Goal: Find specific page/section: Find specific page/section

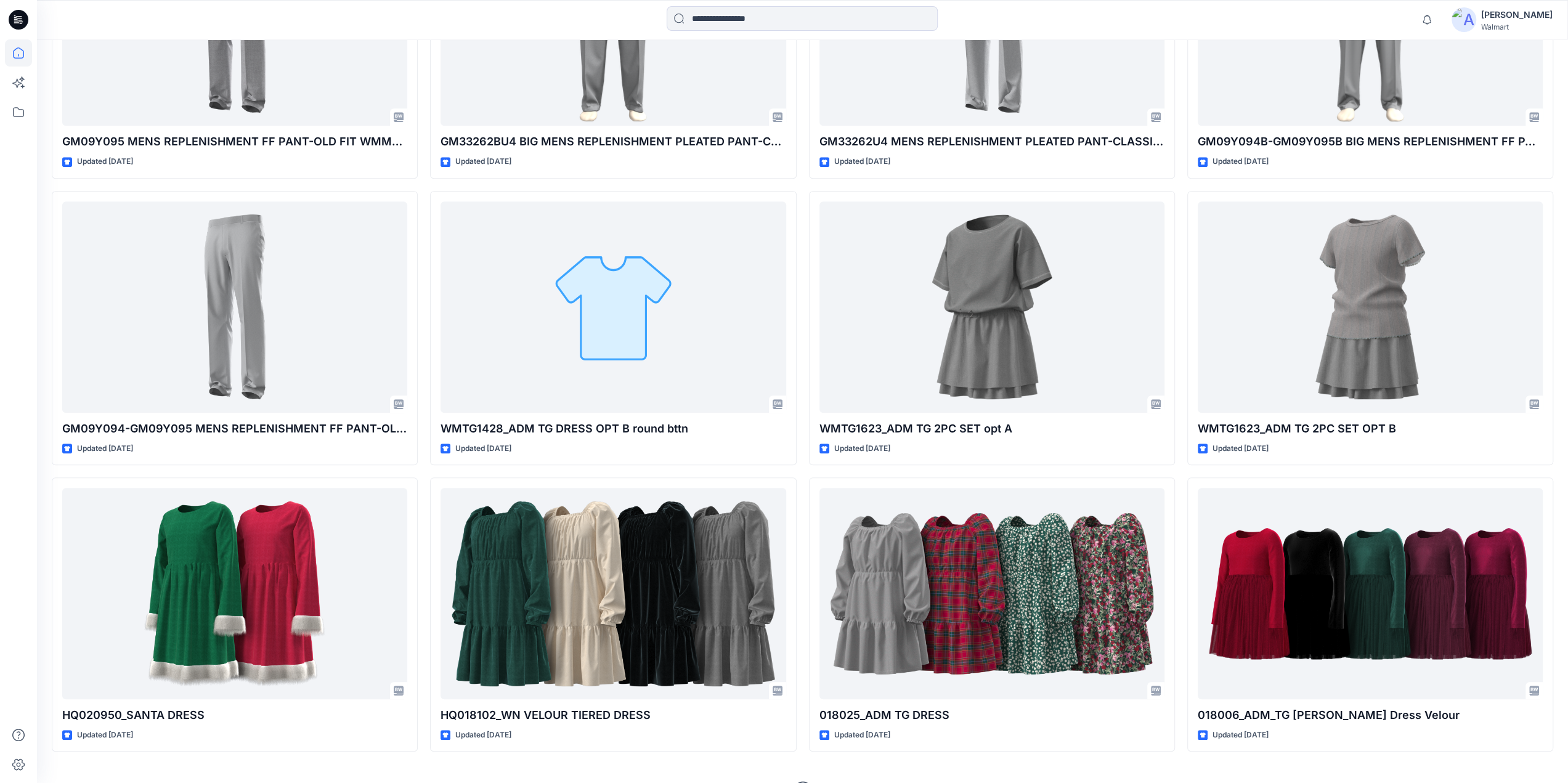
scroll to position [10047, 0]
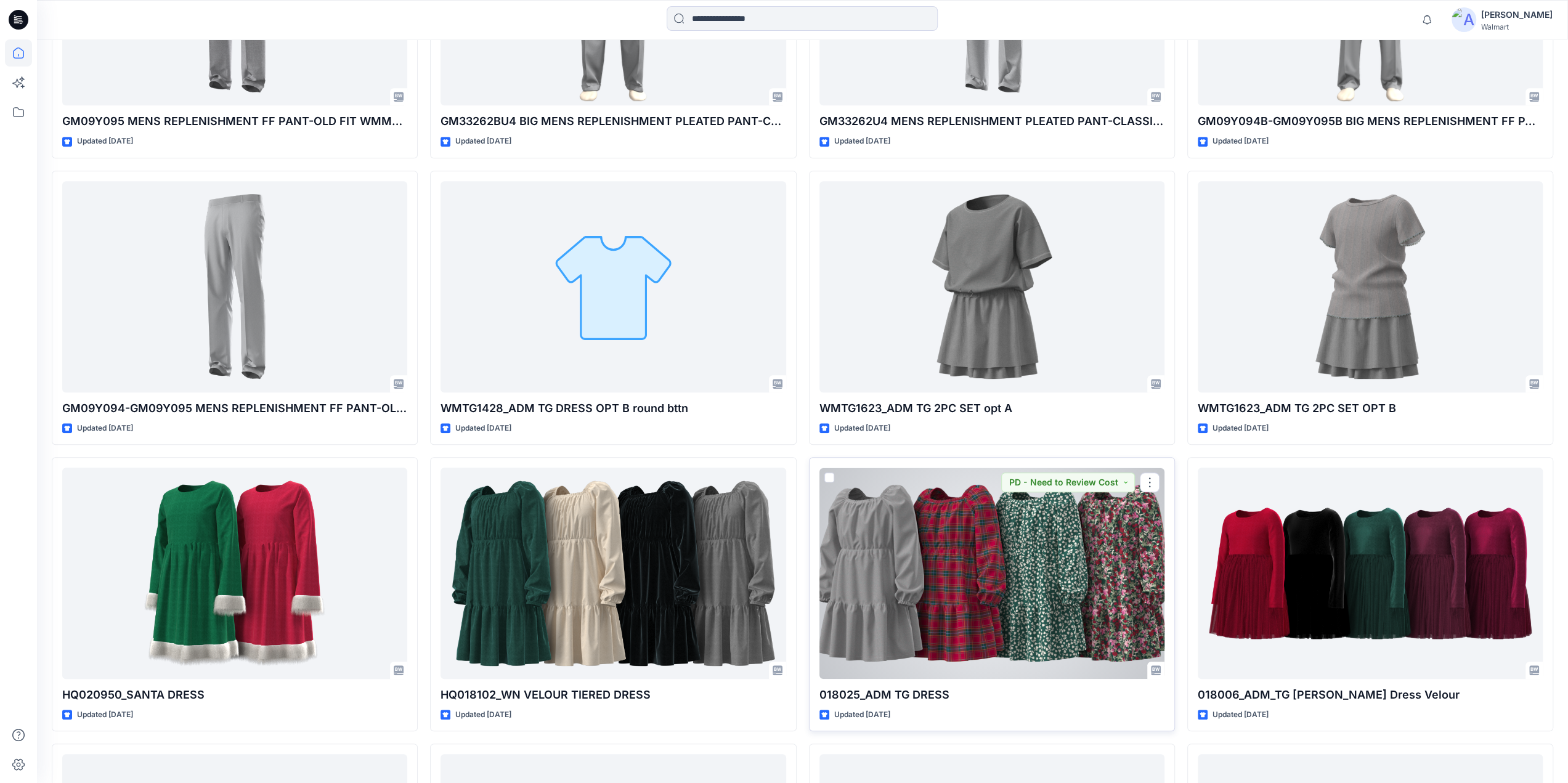
click at [968, 573] on div at bounding box center [991, 573] width 345 height 212
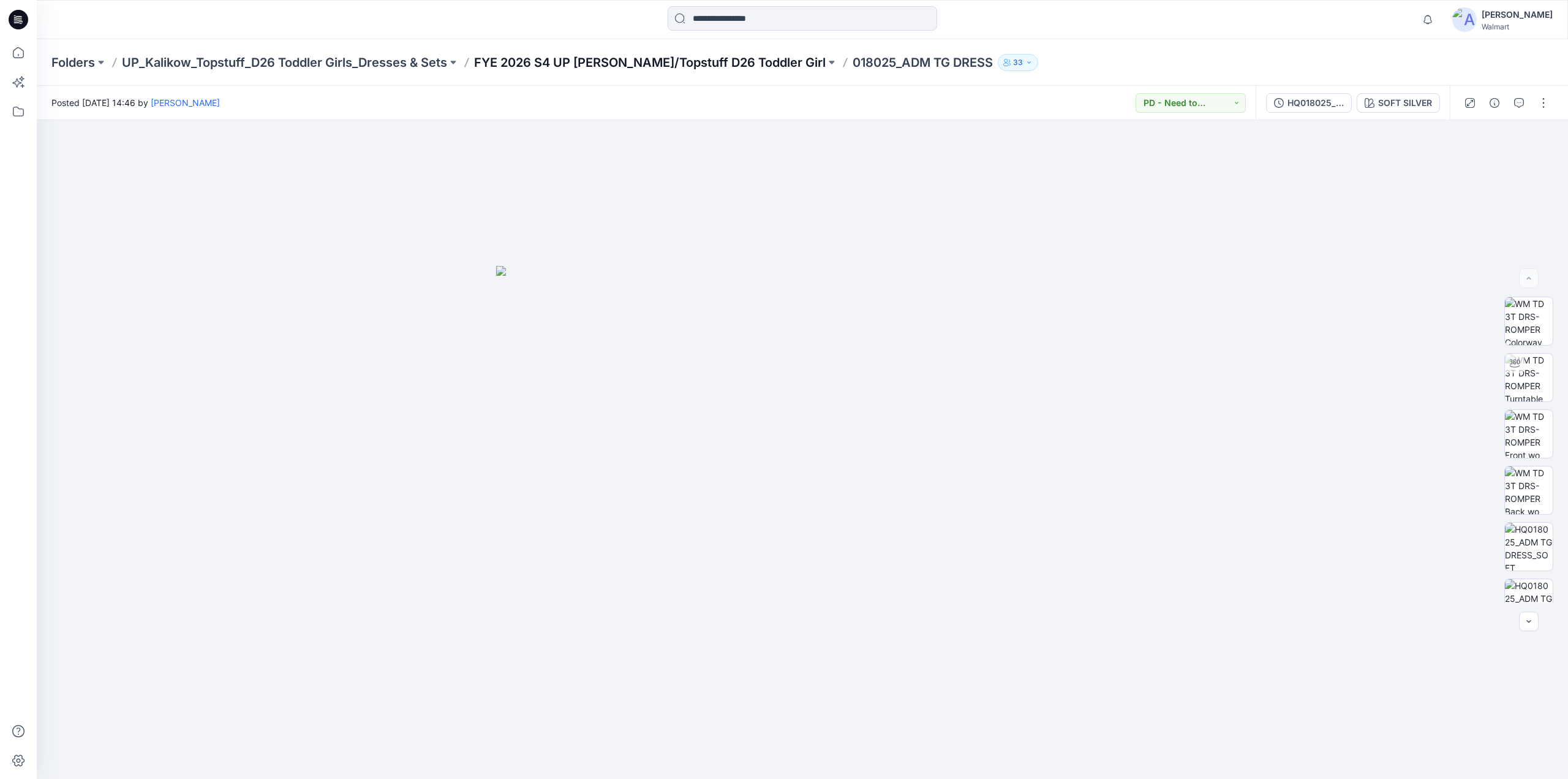
click at [559, 61] on p "FYE 2026 S4 UP Kalikow/Topstuff D26 Toddler Girl" at bounding box center [649, 62] width 352 height 17
